Goal: Find specific page/section: Find specific page/section

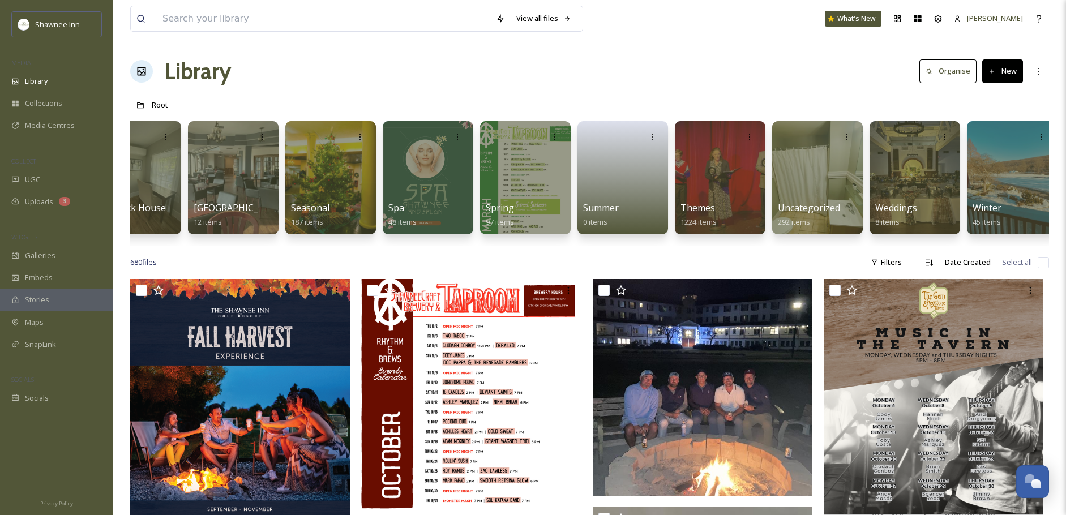
scroll to position [0, 1710]
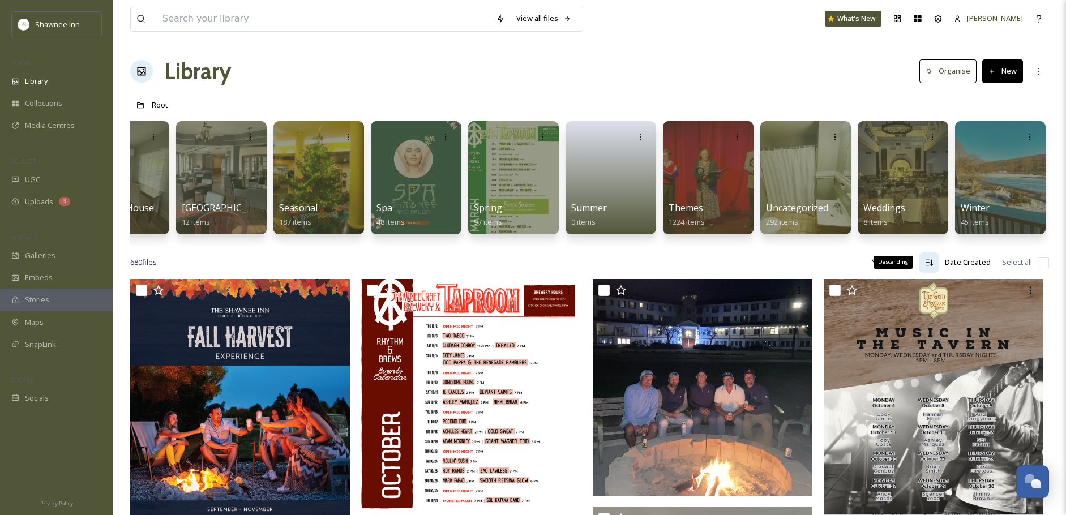
click at [933, 268] on div "Descending" at bounding box center [929, 262] width 20 height 20
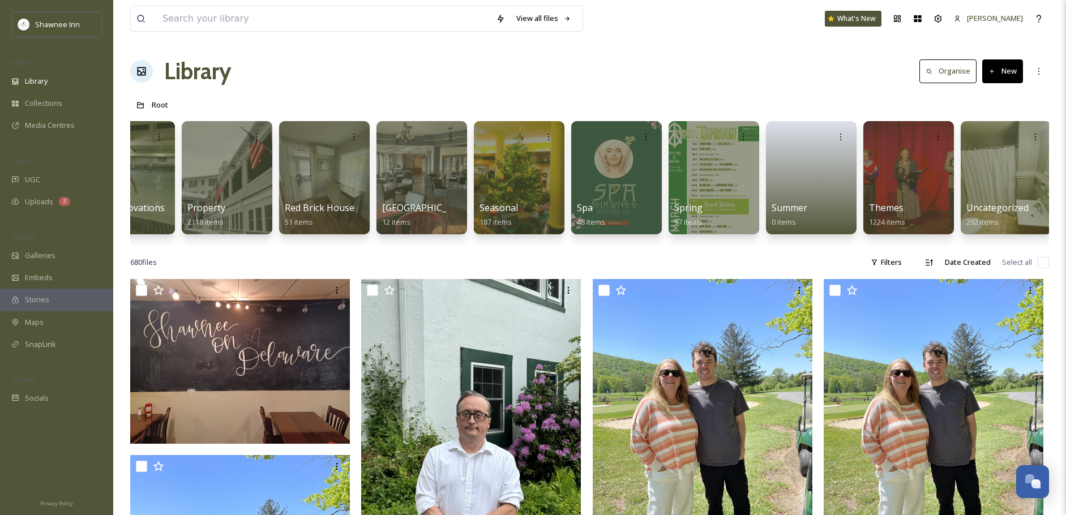
scroll to position [0, 1532]
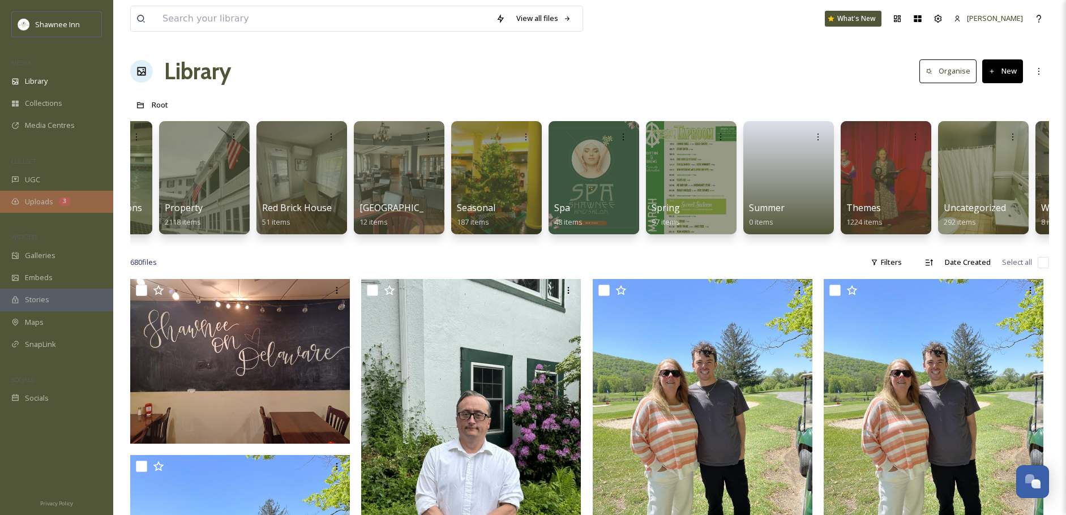
click at [70, 202] on div "Uploads 3" at bounding box center [56, 202] width 113 height 22
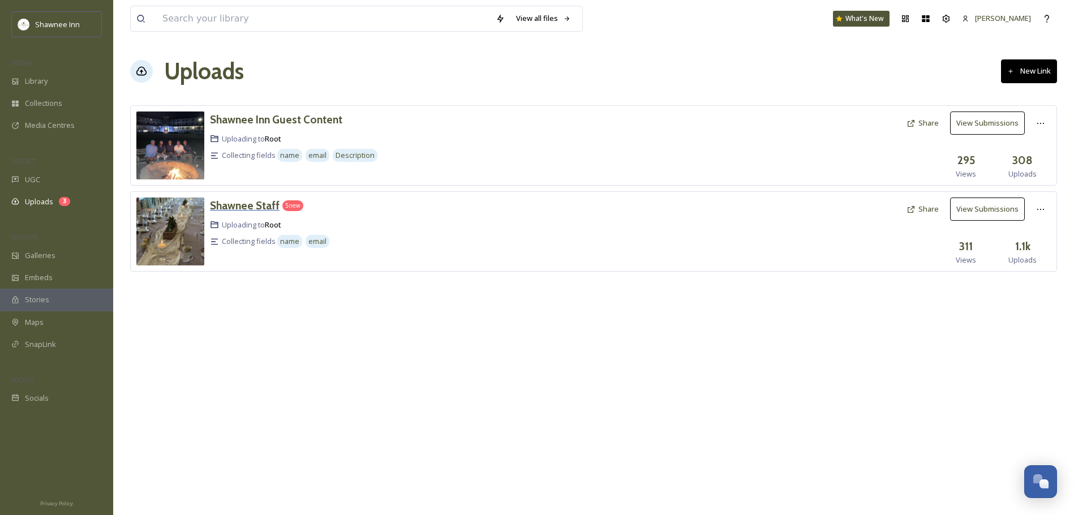
click at [265, 204] on h3 "Shawnee Staff" at bounding box center [245, 206] width 70 height 14
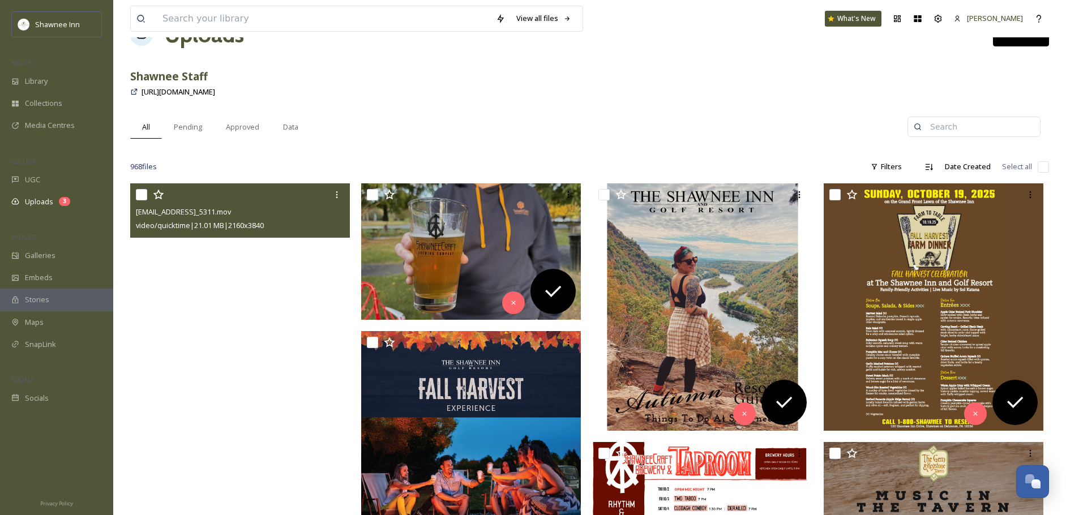
scroll to position [113, 0]
